Goal: Transaction & Acquisition: Purchase product/service

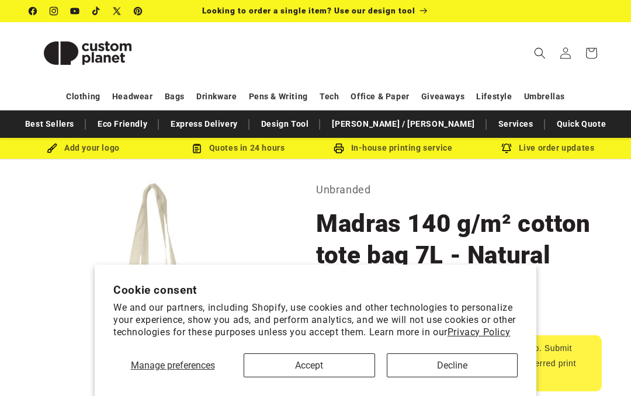
click at [317, 370] on button "Accept" at bounding box center [309, 366] width 131 height 24
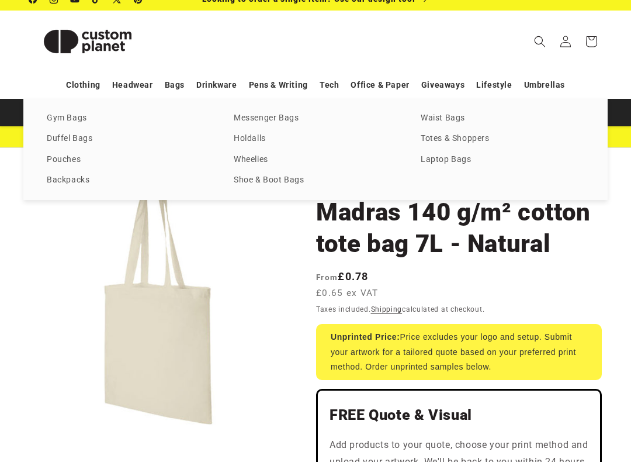
scroll to position [12, 0]
click at [455, 140] on link "Totes & Shoppers" at bounding box center [503, 139] width 164 height 16
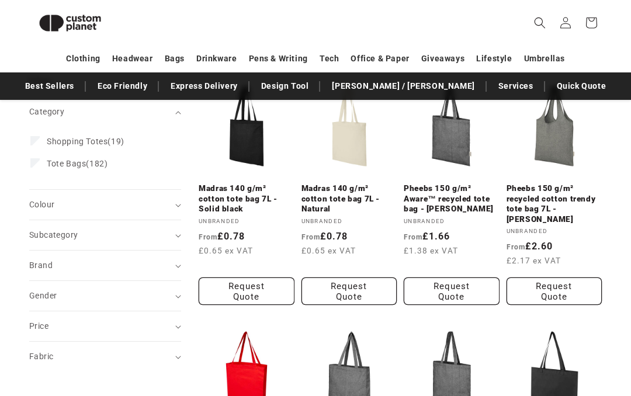
scroll to position [161, 0]
click at [258, 295] on button "Request Quote" at bounding box center [247, 291] width 96 height 27
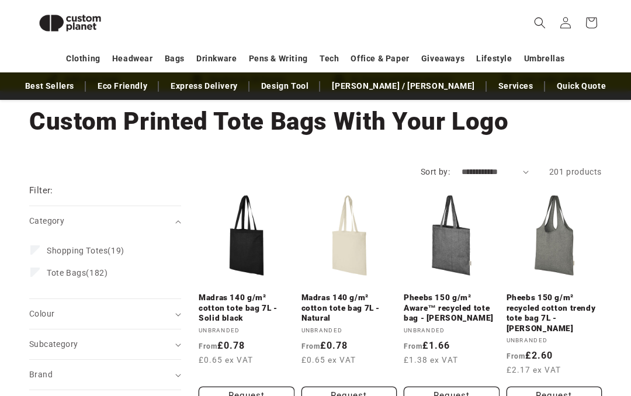
scroll to position [53, 0]
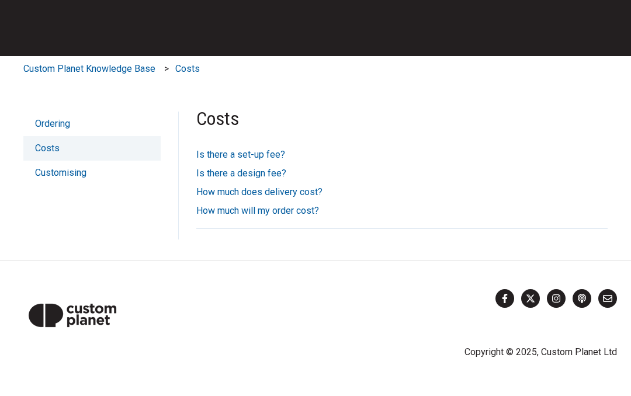
scroll to position [269, 0]
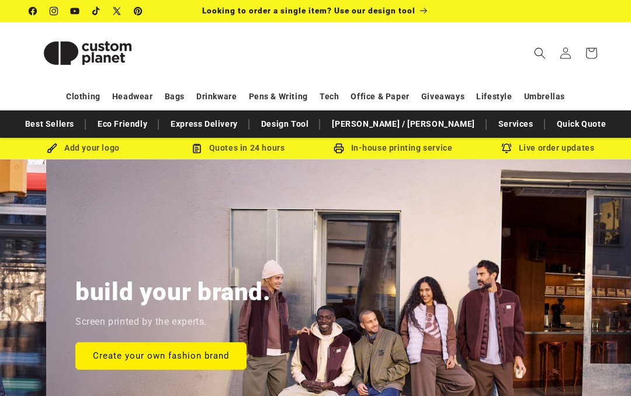
scroll to position [0, 631]
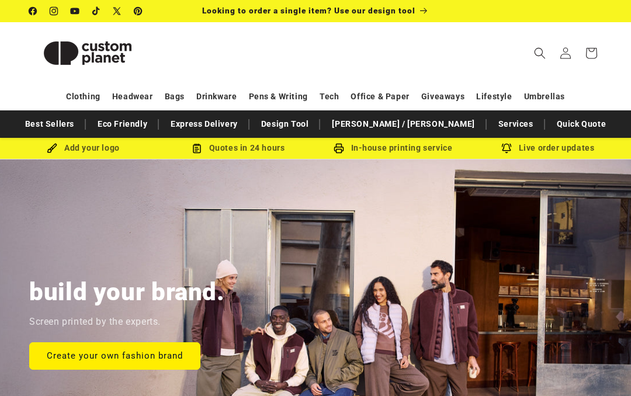
click at [244, 120] on link "Express Delivery" at bounding box center [204, 124] width 79 height 20
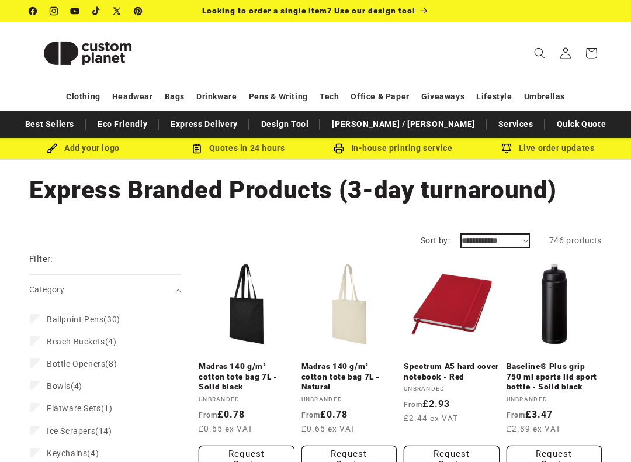
click at [478, 242] on select "**********" at bounding box center [495, 240] width 67 height 12
select select "**********"
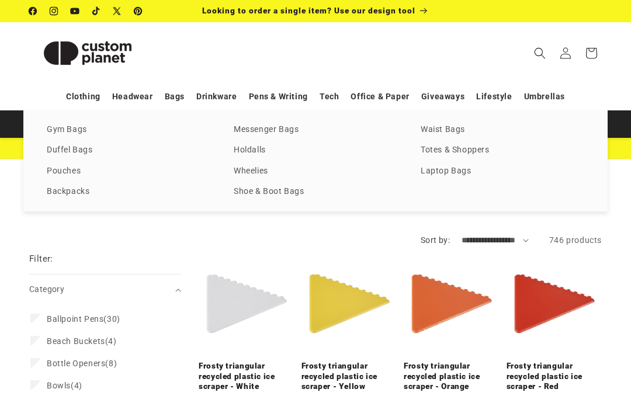
click at [472, 156] on link "Totes & Shoppers" at bounding box center [503, 151] width 164 height 16
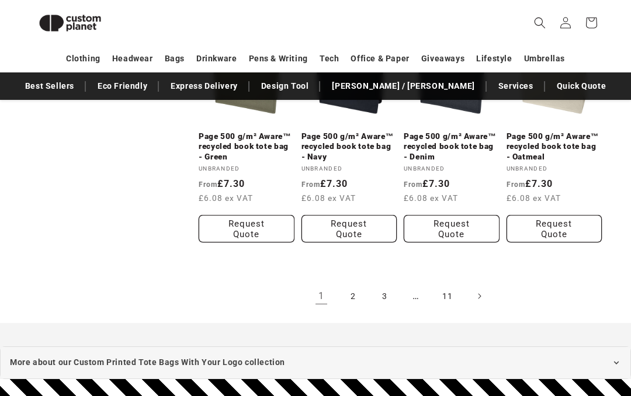
scroll to position [1177, 0]
click at [361, 283] on link "2" at bounding box center [353, 296] width 26 height 26
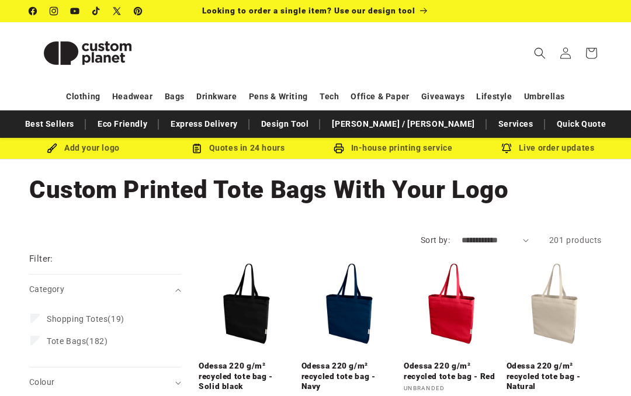
click at [483, 361] on link "Odessa 220 g/m² recycled tote bag - Red" at bounding box center [452, 371] width 96 height 20
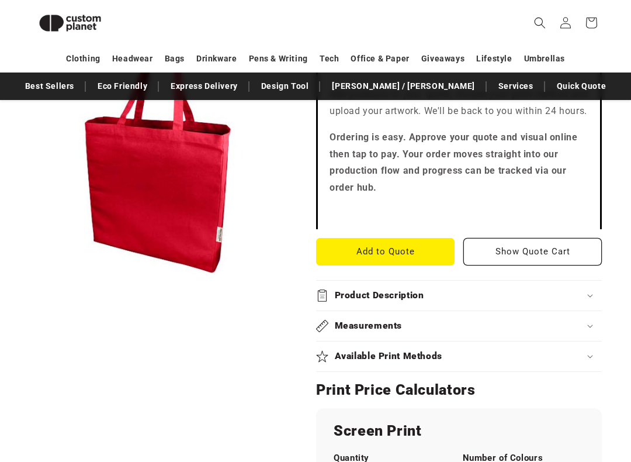
scroll to position [356, 0]
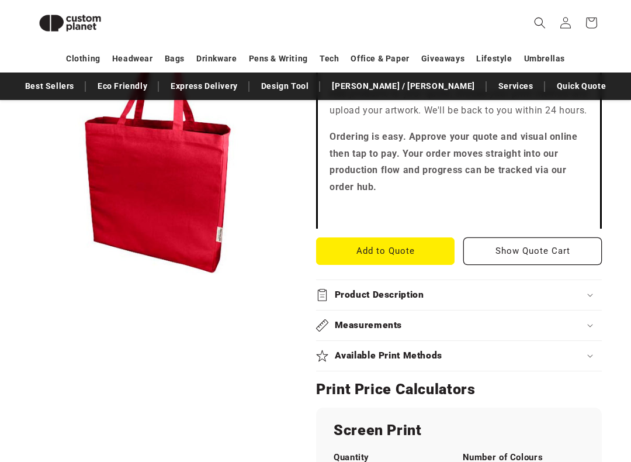
click at [386, 301] on h2 "Product Description" at bounding box center [379, 295] width 89 height 12
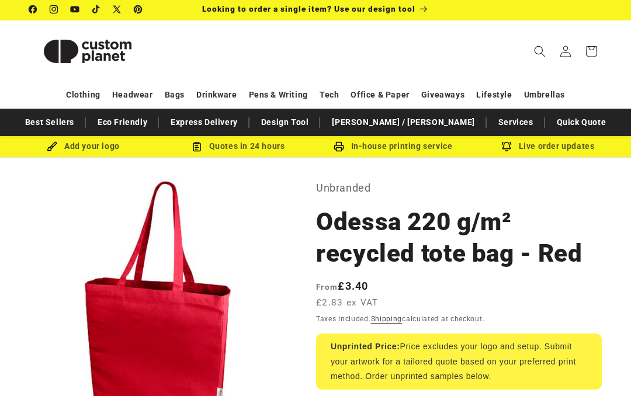
scroll to position [0, 0]
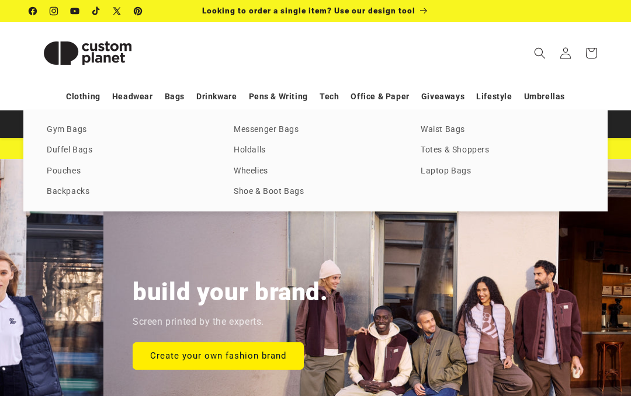
scroll to position [0, 631]
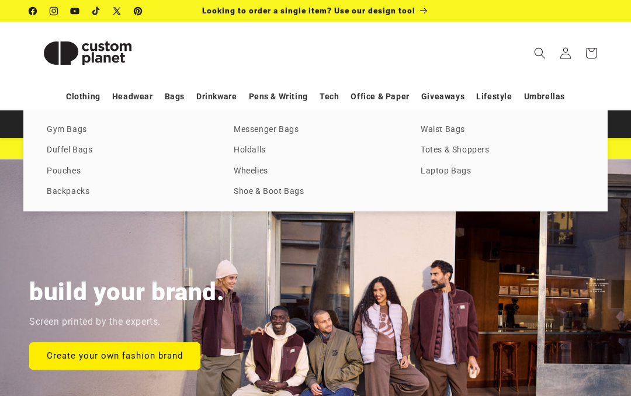
click at [450, 151] on link "Totes & Shoppers" at bounding box center [503, 151] width 164 height 16
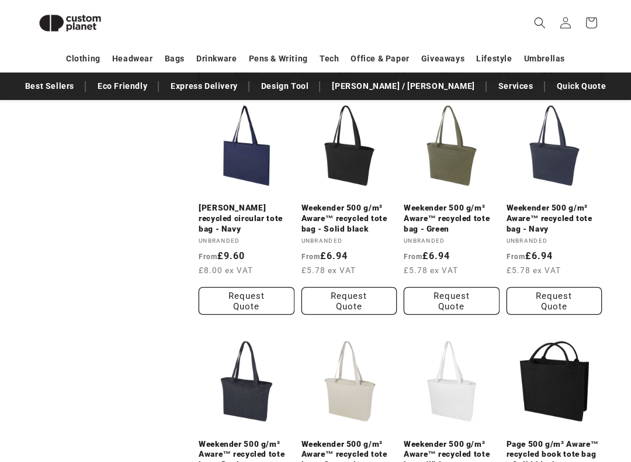
scroll to position [634, 0]
click at [264, 396] on link "Weekender 500 g/m² Aware™ recycled tote bag - Denim" at bounding box center [247, 454] width 96 height 31
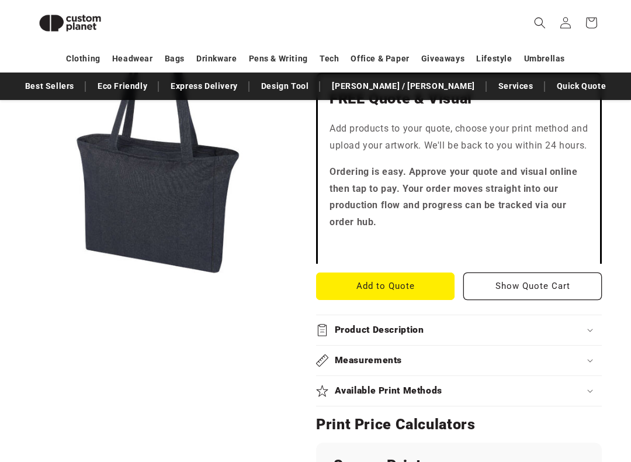
scroll to position [357, 0]
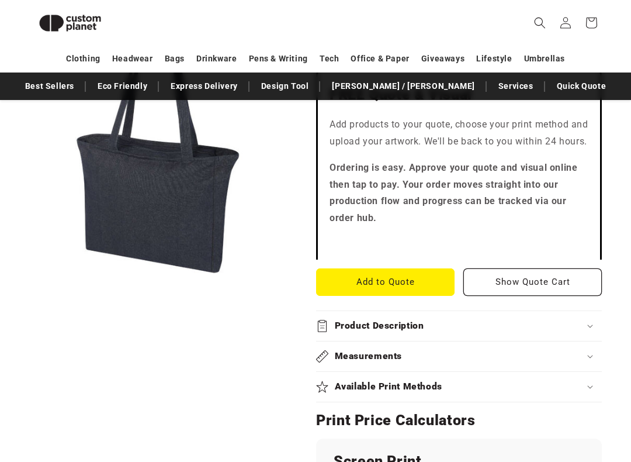
click at [414, 332] on h2 "Product Description" at bounding box center [379, 326] width 89 height 12
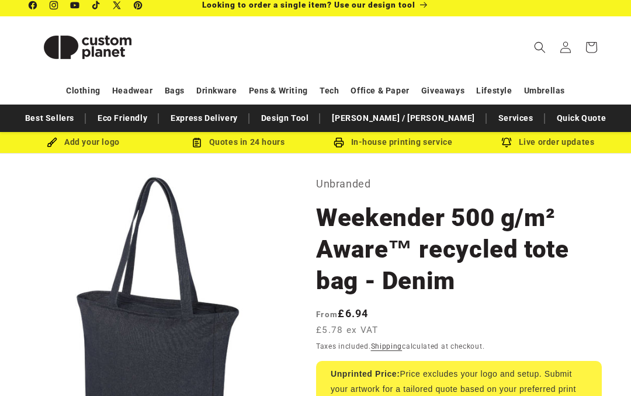
scroll to position [0, 0]
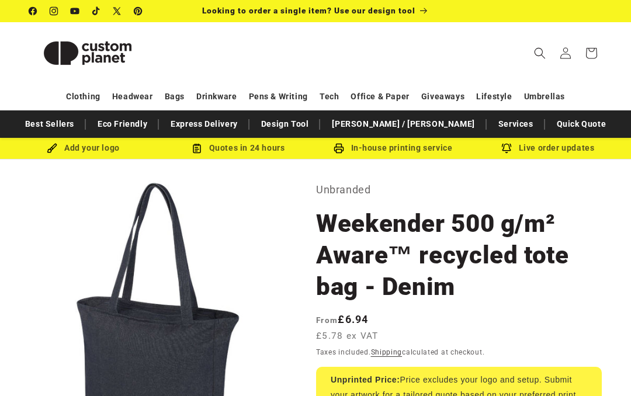
click at [301, 14] on span "Looking to order a single item? Use our design tool" at bounding box center [308, 10] width 213 height 9
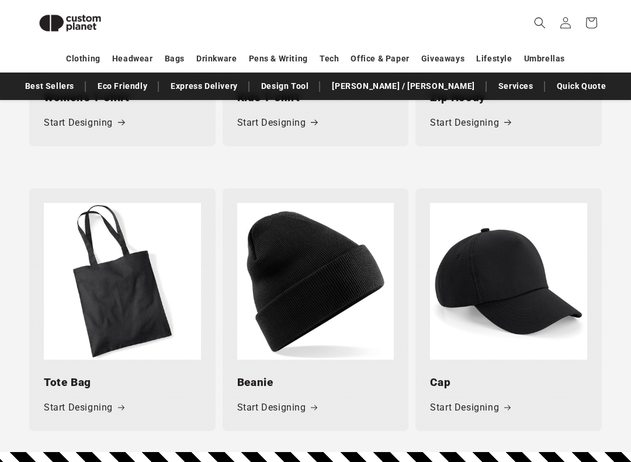
scroll to position [1266, 0]
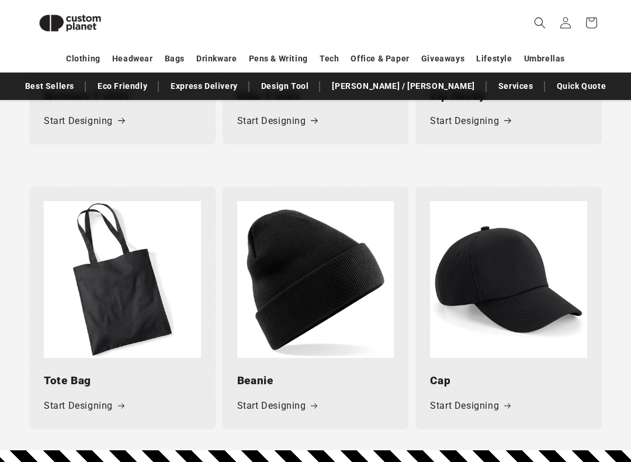
click at [126, 314] on img at bounding box center [122, 280] width 157 height 157
click at [136, 296] on img at bounding box center [122, 280] width 157 height 157
click at [139, 308] on img at bounding box center [122, 280] width 157 height 157
click at [116, 396] on span at bounding box center [121, 405] width 12 height 17
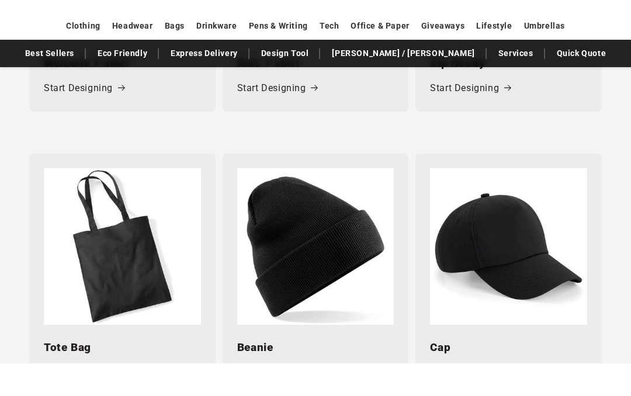
scroll to position [1300, 0]
